Goal: Transaction & Acquisition: Book appointment/travel/reservation

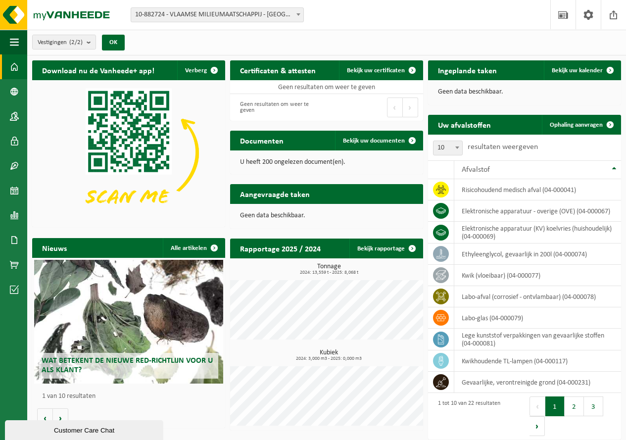
click at [225, 20] on span "10-882724 - VLAAMSE MILIEUMAATSCHAPPIJ - [GEOGRAPHIC_DATA]" at bounding box center [217, 15] width 172 height 14
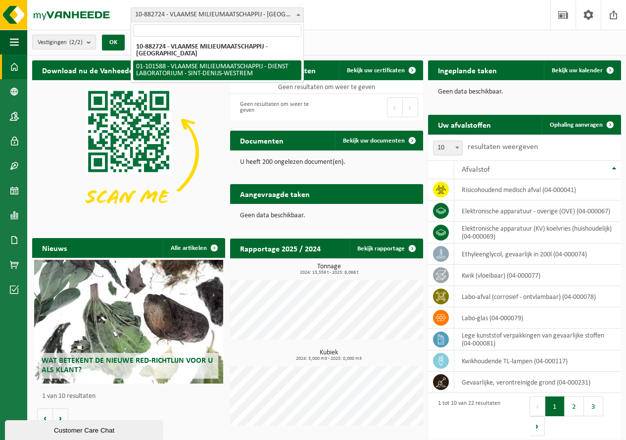
select select "111040"
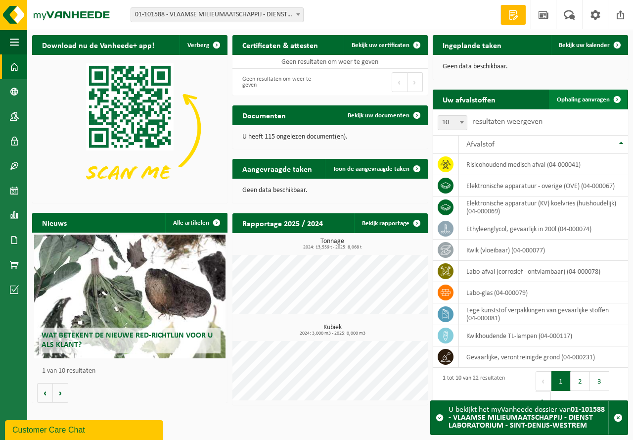
click at [589, 104] on link "Ophaling aanvragen" at bounding box center [588, 100] width 78 height 20
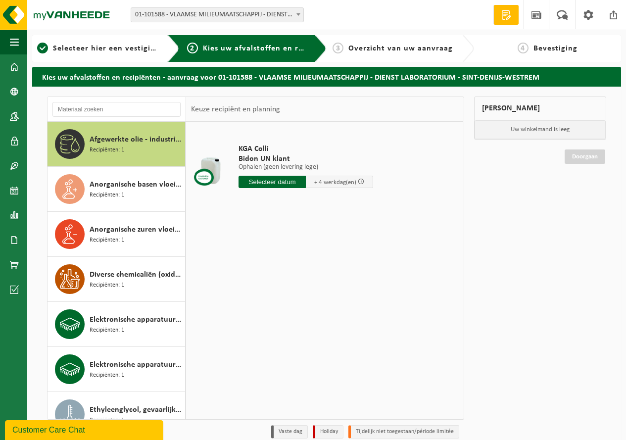
click at [228, 14] on span "01-101588 - VLAAMSE MILIEUMAATSCHAPPIJ - DIENST LABORATORIUM - SINT-DENIJS-WEST…" at bounding box center [217, 15] width 172 height 14
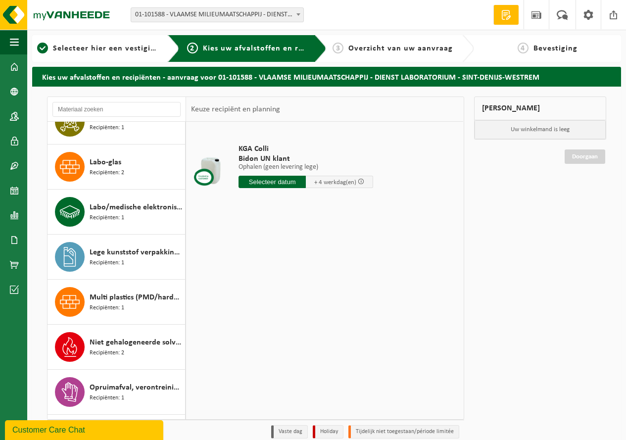
scroll to position [602, 0]
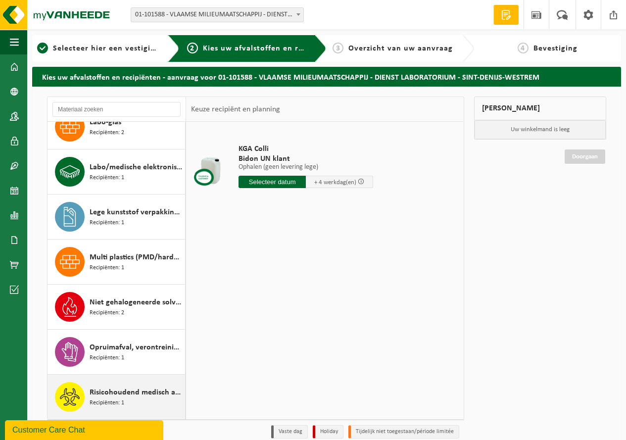
click at [116, 390] on span "Risicohoudend medisch afval" at bounding box center [136, 392] width 93 height 12
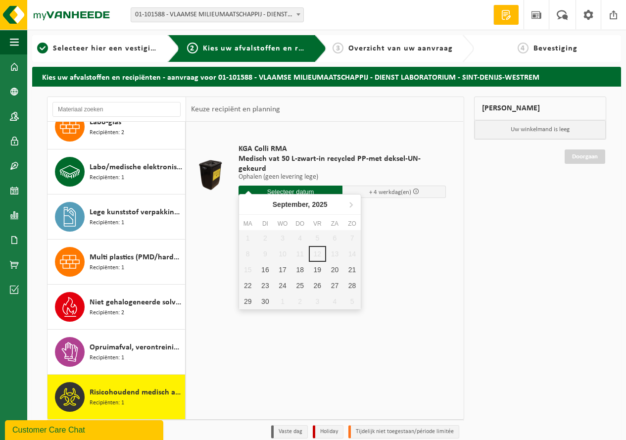
click at [315, 185] on input "text" at bounding box center [290, 191] width 104 height 12
click at [270, 272] on div "16" at bounding box center [264, 270] width 17 height 16
type input "Van 2025-09-16"
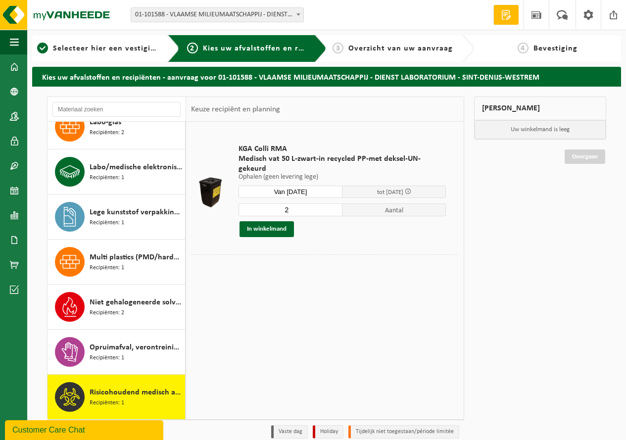
click at [332, 203] on input "2" at bounding box center [290, 209] width 104 height 13
click at [332, 203] on input "3" at bounding box center [290, 209] width 104 height 13
type input "4"
click at [332, 203] on input "4" at bounding box center [290, 209] width 104 height 13
click at [273, 221] on button "In winkelmand" at bounding box center [266, 229] width 54 height 16
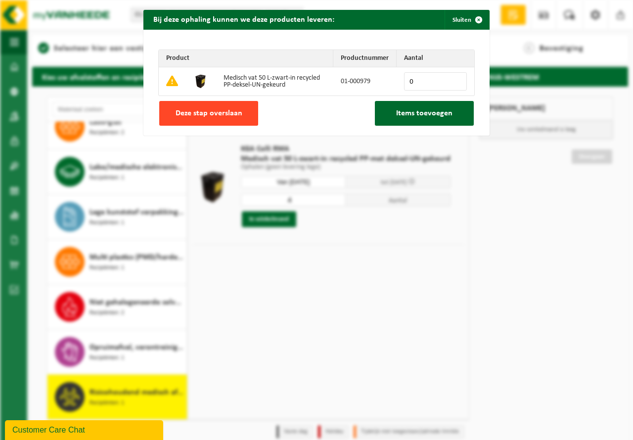
click at [204, 110] on span "Deze stap overslaan" at bounding box center [209, 113] width 67 height 8
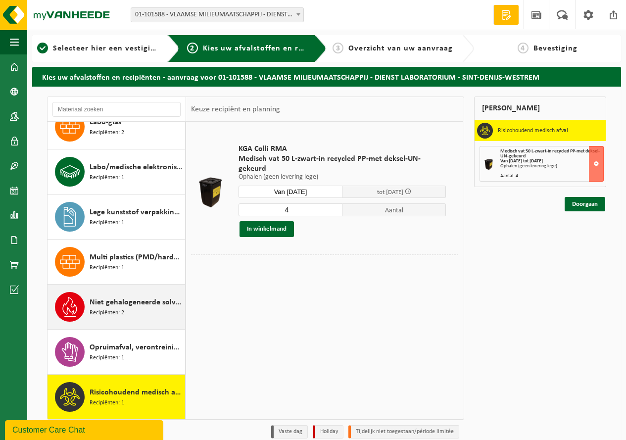
click at [132, 308] on span "Niet gehalogeneerde solventen - hoogcalorisch in kleinverpakking" at bounding box center [136, 302] width 93 height 12
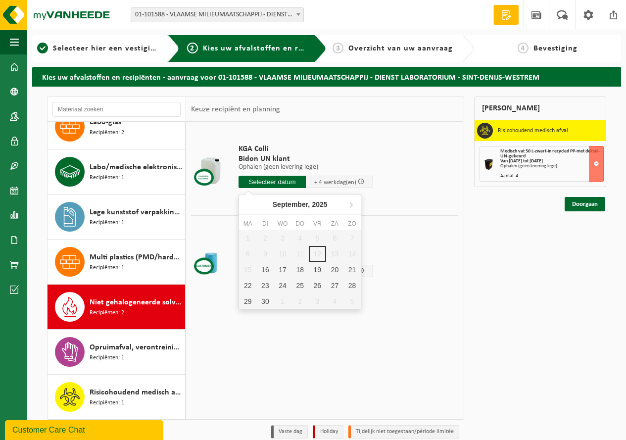
click at [286, 181] on input "text" at bounding box center [271, 182] width 67 height 12
click at [268, 267] on div "16" at bounding box center [264, 270] width 17 height 16
type input "Van 2025-09-16"
type input "2025-09-16"
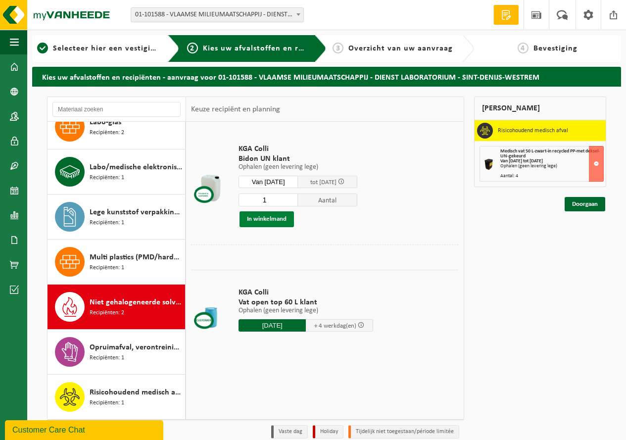
click at [272, 219] on button "In winkelmand" at bounding box center [266, 219] width 54 height 16
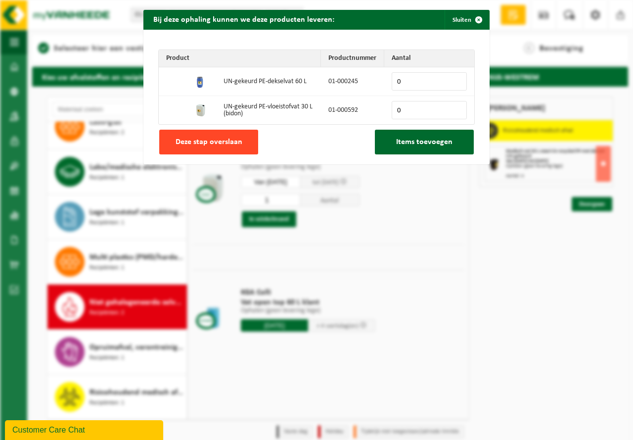
click at [202, 146] on span "Deze stap overslaan" at bounding box center [209, 142] width 67 height 8
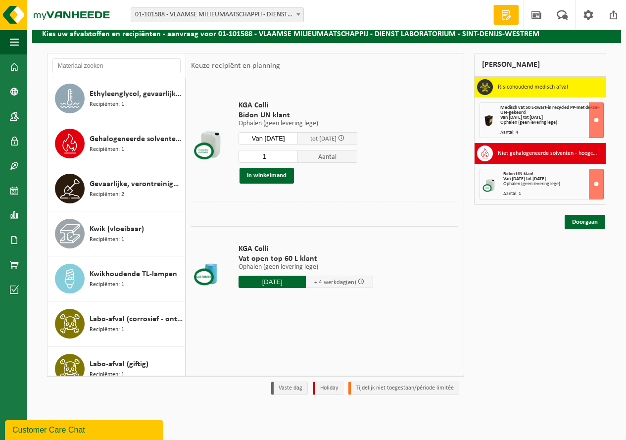
scroll to position [256, 0]
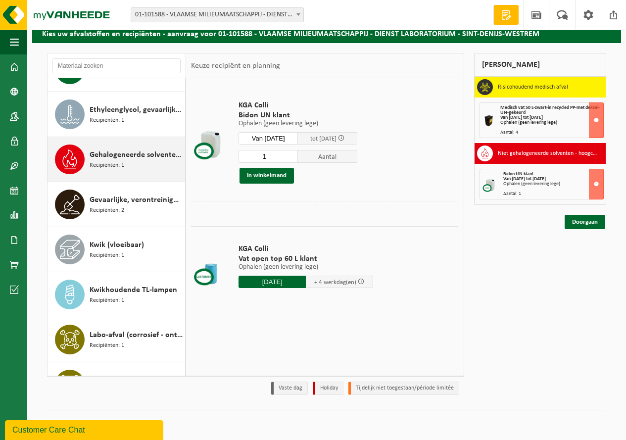
click at [134, 166] on div "Gehalogeneerde solventen in kleinverpakking Recipiënten: 1" at bounding box center [136, 159] width 93 height 30
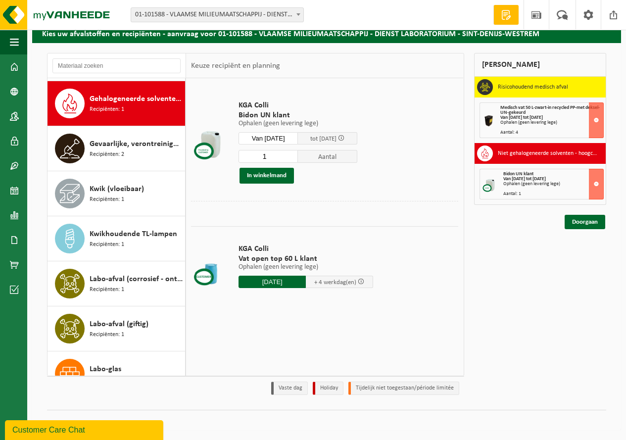
scroll to position [315, 0]
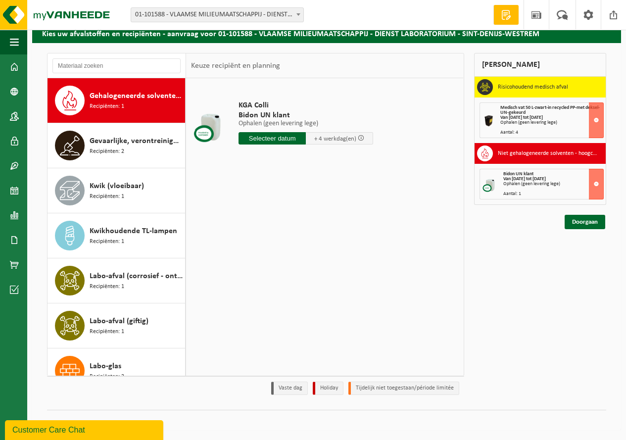
click at [265, 137] on input "text" at bounding box center [271, 138] width 67 height 12
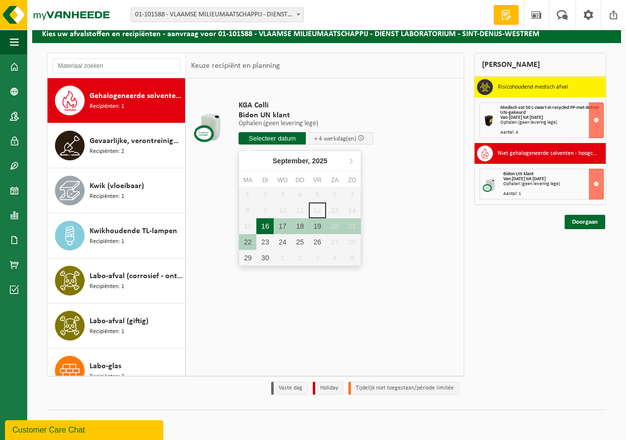
click at [263, 227] on div "16" at bounding box center [264, 226] width 17 height 16
type input "Van 2025-09-16"
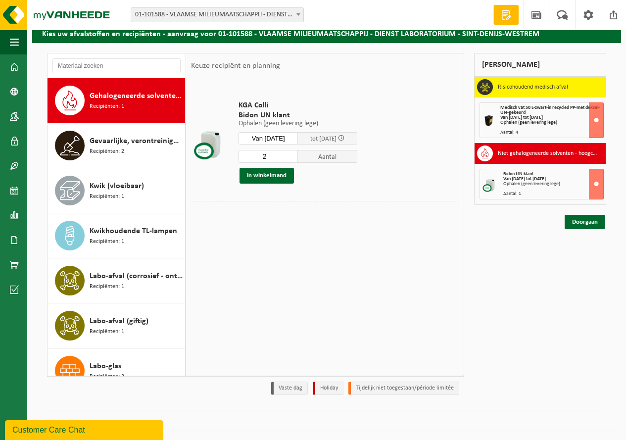
click at [298, 154] on input "2" at bounding box center [267, 156] width 59 height 13
type input "3"
click at [298, 154] on input "3" at bounding box center [267, 156] width 59 height 13
click at [275, 176] on button "In winkelmand" at bounding box center [266, 176] width 54 height 16
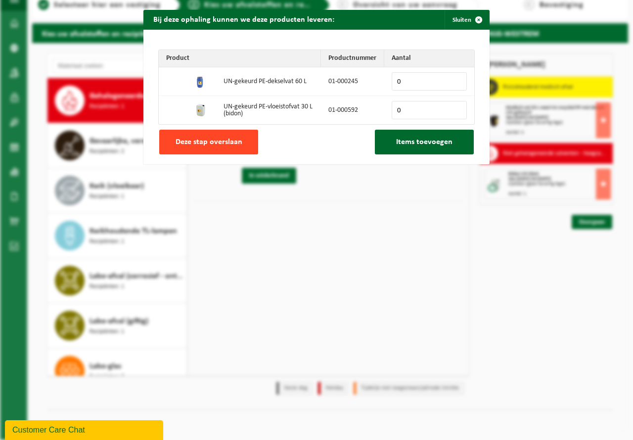
click at [220, 149] on button "Deze stap overslaan" at bounding box center [208, 142] width 99 height 25
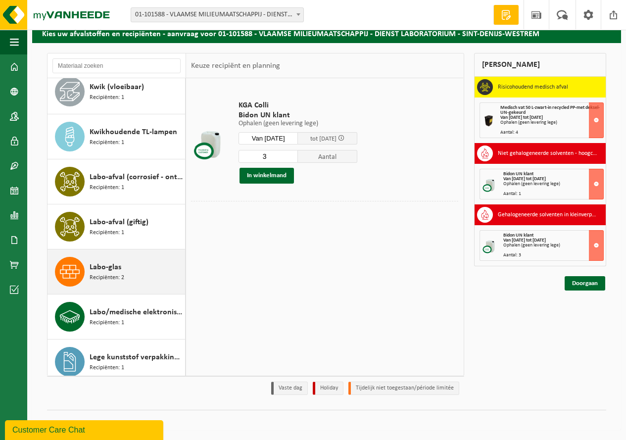
click at [106, 272] on span "Labo-glas" at bounding box center [106, 267] width 32 height 12
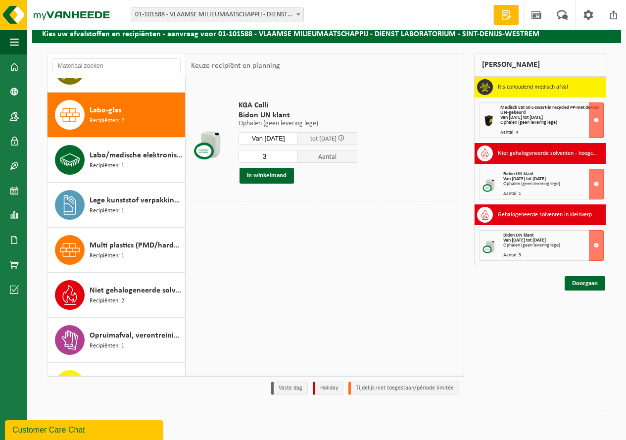
scroll to position [585, 0]
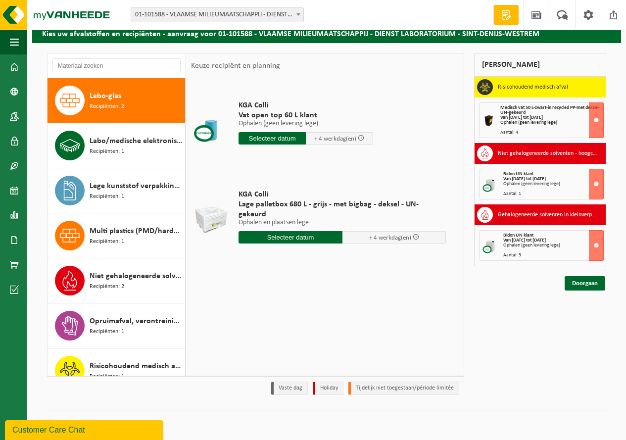
click at [278, 231] on input "text" at bounding box center [290, 237] width 104 height 12
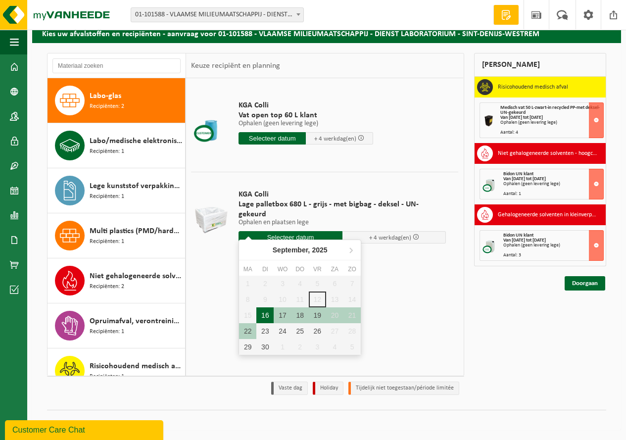
click at [271, 314] on div "16" at bounding box center [264, 315] width 17 height 16
type input "Van 2025-09-16"
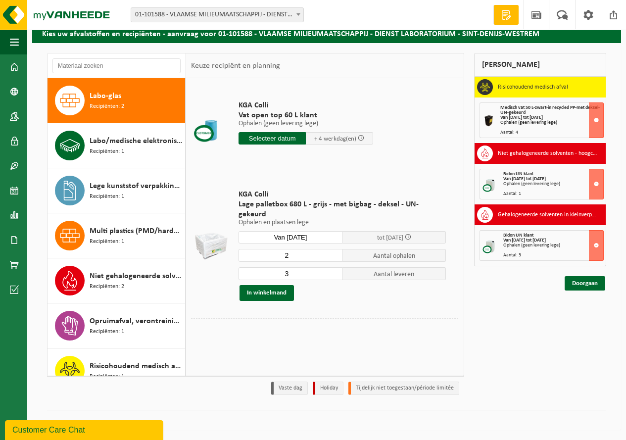
type input "2"
click at [332, 249] on input "2" at bounding box center [290, 255] width 104 height 13
click at [280, 285] on button "In winkelmand" at bounding box center [266, 293] width 54 height 16
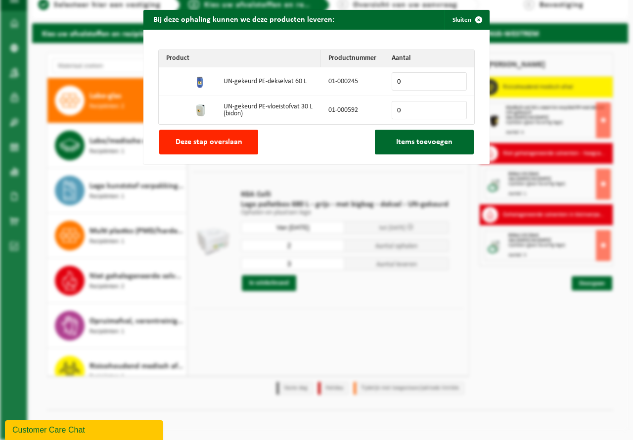
click at [422, 81] on input "0" at bounding box center [429, 81] width 75 height 18
type input "10"
click at [396, 138] on span "Items toevoegen" at bounding box center [424, 142] width 56 height 8
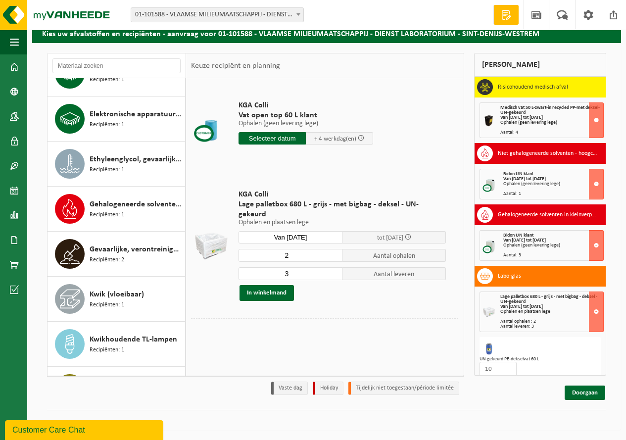
scroll to position [0, 0]
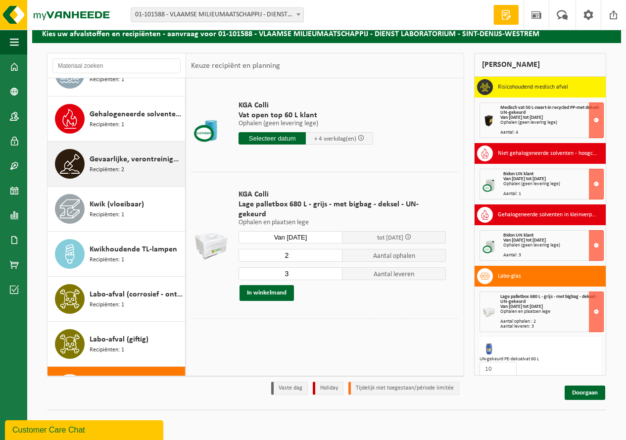
click at [137, 162] on span "Gevaarlijke, verontreinigde grond" at bounding box center [136, 159] width 93 height 12
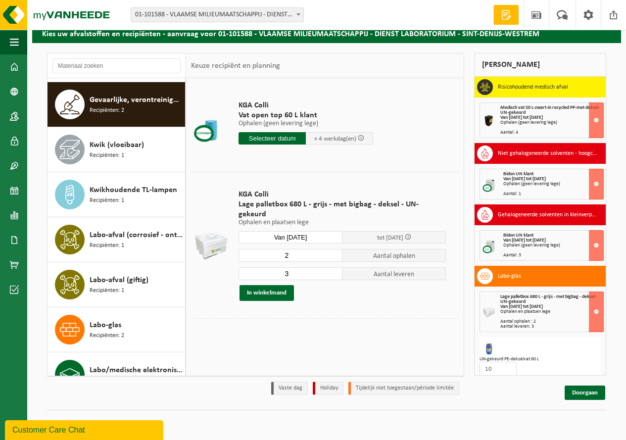
scroll to position [360, 0]
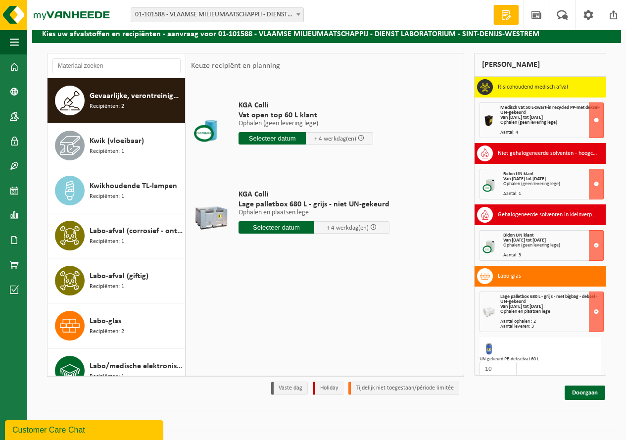
click at [260, 229] on input "text" at bounding box center [276, 227] width 76 height 12
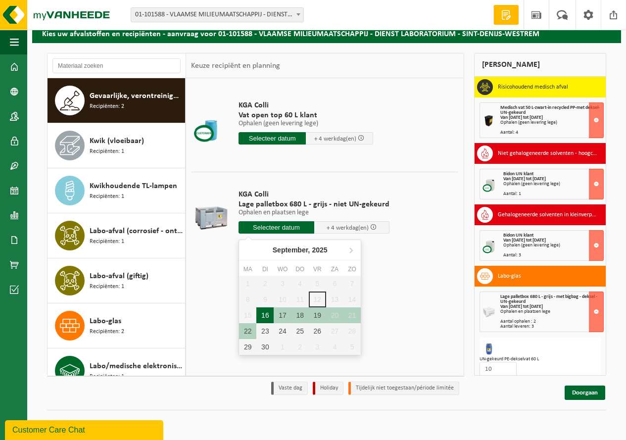
click at [266, 314] on div "16" at bounding box center [264, 315] width 17 height 16
type input "Van 2025-09-16"
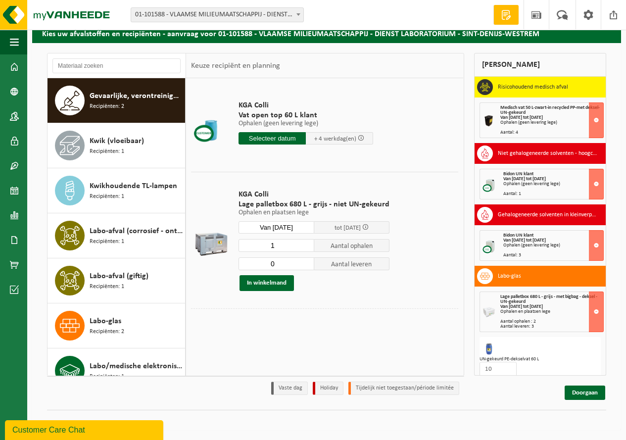
type input "0"
click at [305, 266] on input "0" at bounding box center [276, 263] width 76 height 13
click at [272, 284] on button "In winkelmand" at bounding box center [266, 283] width 54 height 16
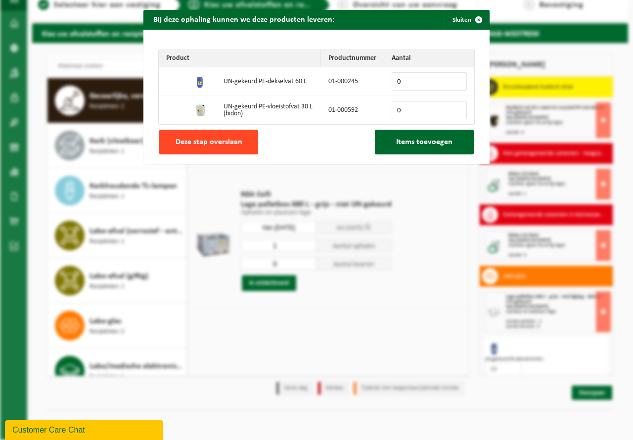
click at [199, 139] on span "Deze stap overslaan" at bounding box center [209, 142] width 67 height 8
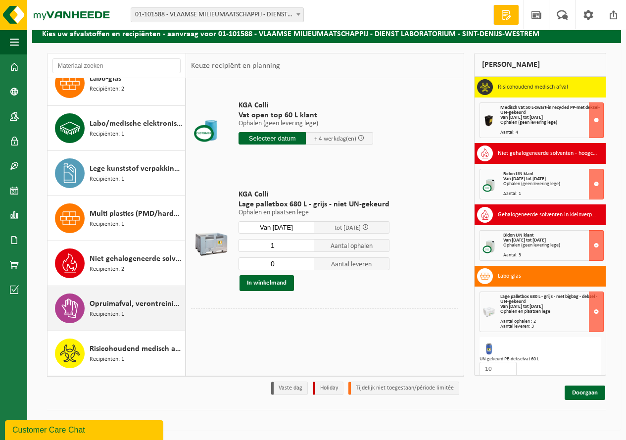
scroll to position [504, 0]
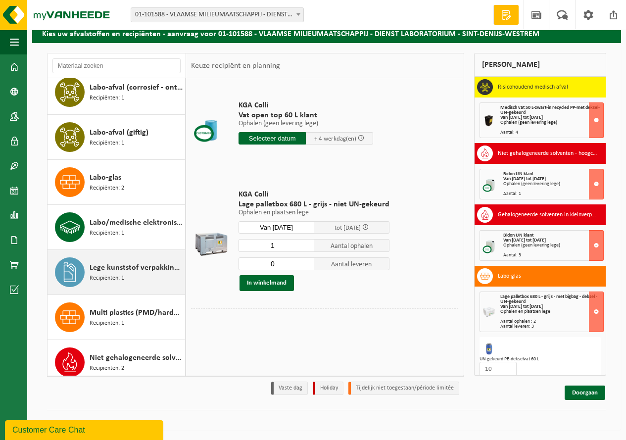
click at [128, 273] on span "Lege kunststof verpakkingen van gevaarlijke stoffen" at bounding box center [136, 268] width 93 height 12
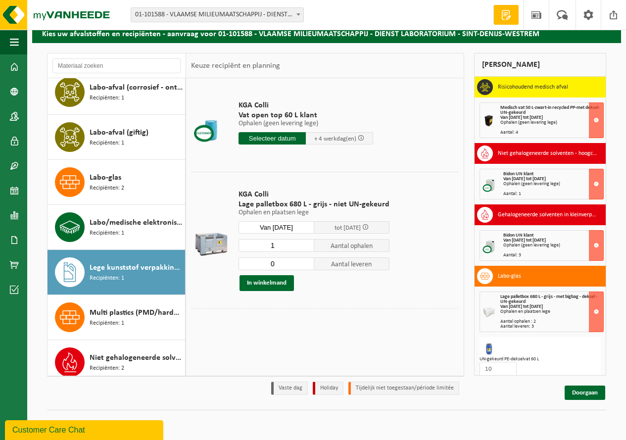
scroll to position [602, 0]
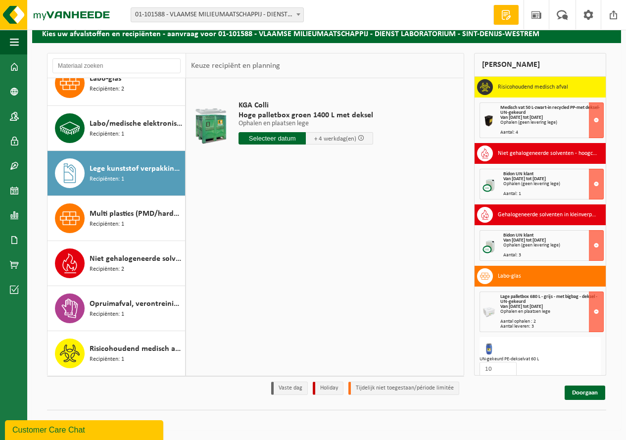
click at [286, 139] on input "text" at bounding box center [271, 138] width 67 height 12
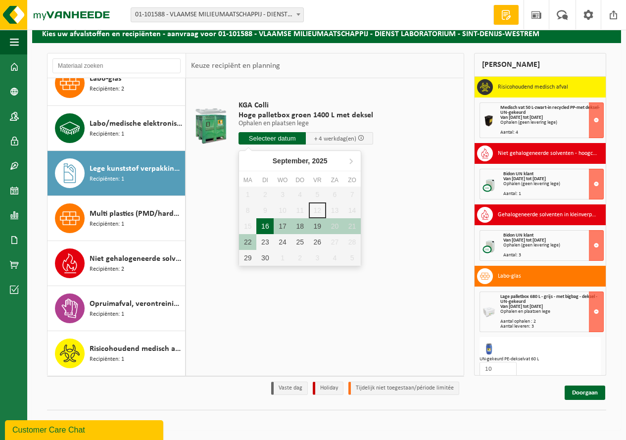
click at [269, 229] on div "16" at bounding box center [264, 226] width 17 height 16
type input "Van 2025-09-16"
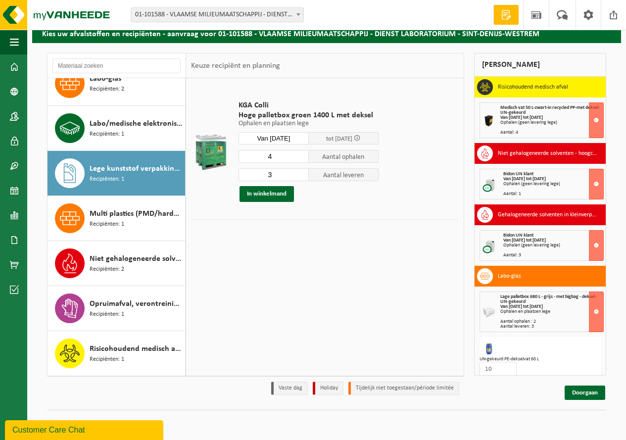
type input "3"
click at [298, 176] on input "3" at bounding box center [273, 174] width 70 height 13
type input "3"
click at [303, 158] on input "3" at bounding box center [273, 156] width 70 height 13
click at [317, 245] on table "KGA Colli Hoge palletbox groen 1400 L met deksel Ophalen en plaatsen lege Ophal…" at bounding box center [324, 163] width 277 height 171
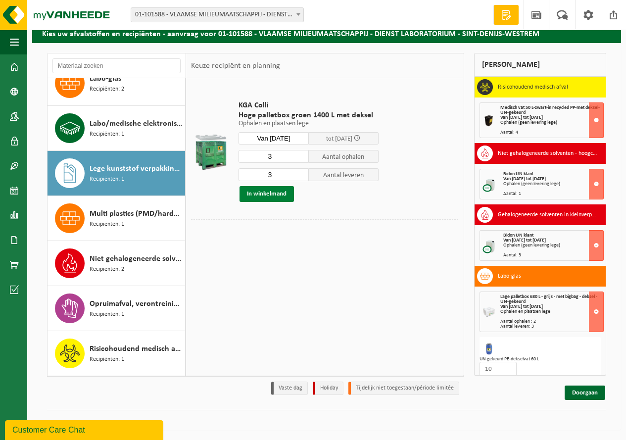
click at [270, 196] on button "In winkelmand" at bounding box center [266, 194] width 54 height 16
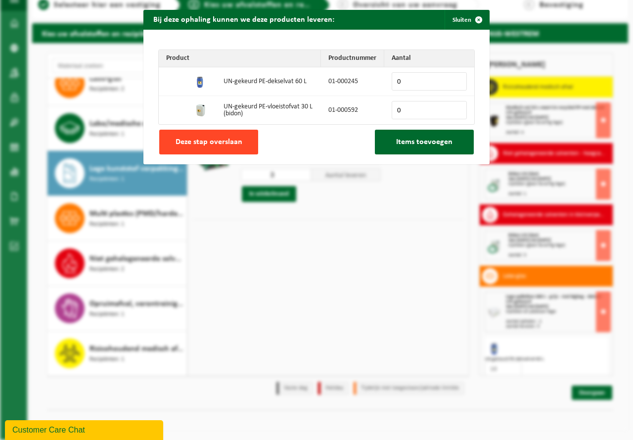
click at [216, 142] on span "Deze stap overslaan" at bounding box center [209, 142] width 67 height 8
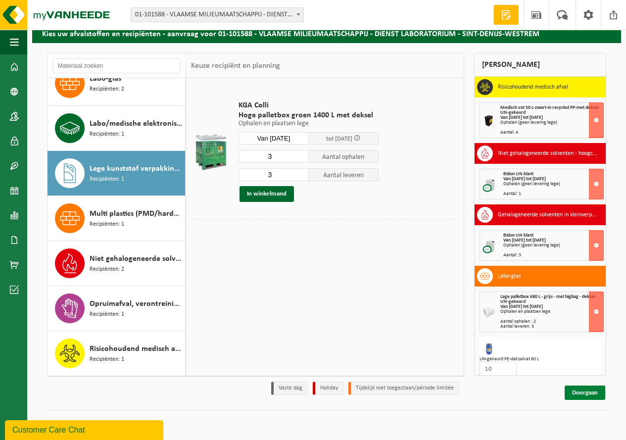
click at [585, 393] on link "Doorgaan" at bounding box center [584, 392] width 41 height 14
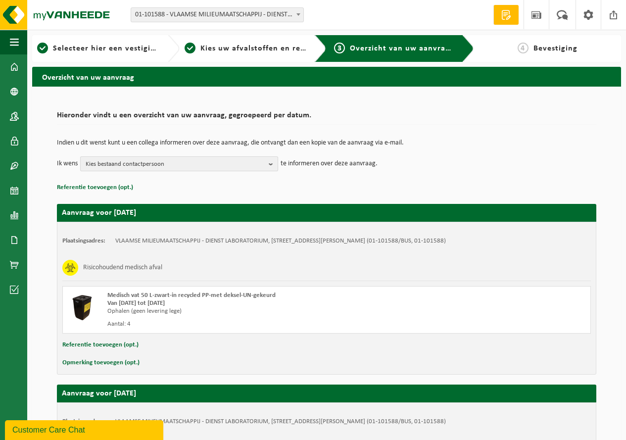
click at [118, 161] on span "Kies bestaand contactpersoon" at bounding box center [175, 164] width 179 height 15
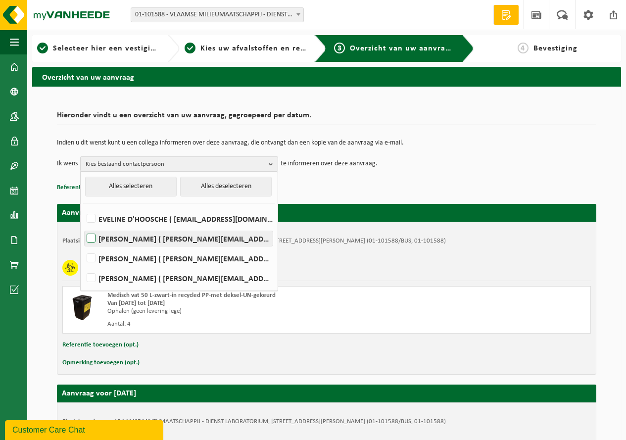
click at [123, 237] on label "ILDE DELAERE ( i.delaere@vmm.be )" at bounding box center [179, 238] width 188 height 15
click at [83, 226] on input "ILDE DELAERE ( i.delaere@vmm.be )" at bounding box center [83, 226] width 0 height 0
checkbox input "true"
click at [504, 185] on p "Referentie toevoegen (opt.)" at bounding box center [326, 187] width 539 height 13
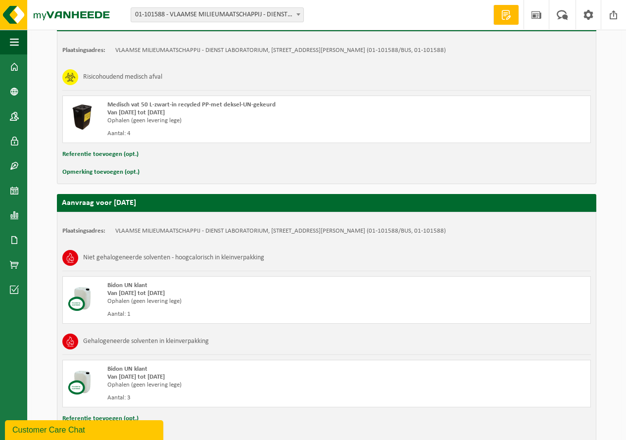
scroll to position [593, 0]
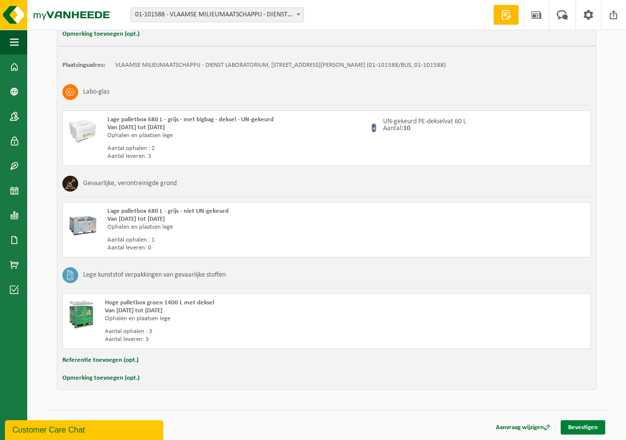
click at [583, 428] on link "Bevestigen" at bounding box center [582, 427] width 45 height 14
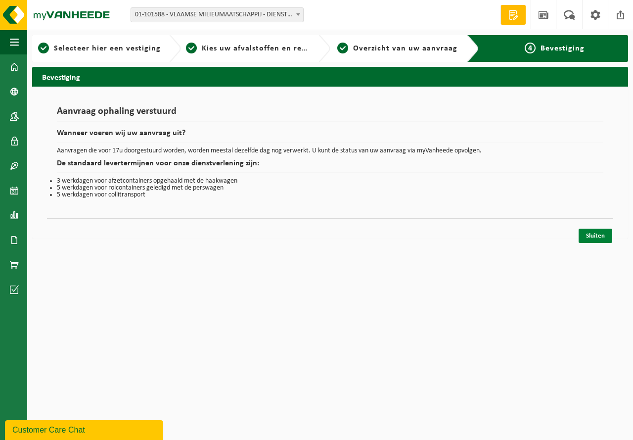
click at [598, 238] on link "Sluiten" at bounding box center [596, 236] width 34 height 14
